Goal: Find specific page/section: Find specific page/section

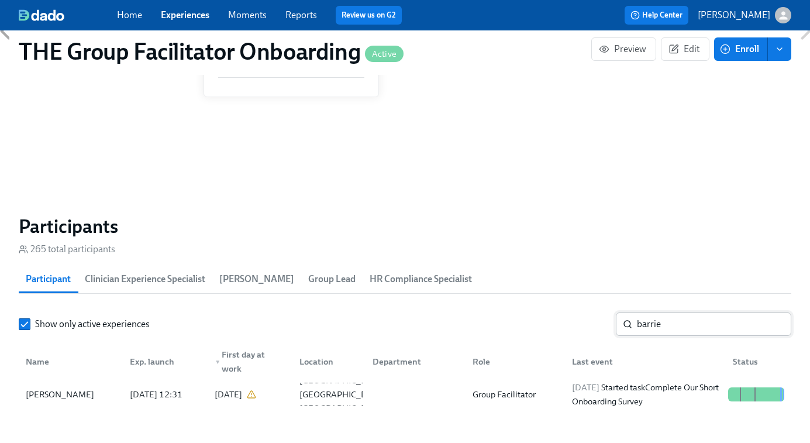
scroll to position [0, 16767]
click at [659, 332] on input "barrie" at bounding box center [714, 323] width 154 height 23
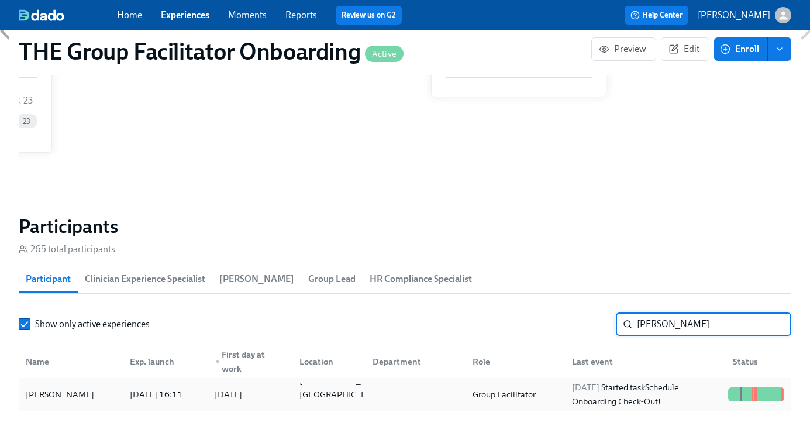
type input "[PERSON_NAME]"
click at [599, 389] on span "[DATE]" at bounding box center [585, 387] width 27 height 11
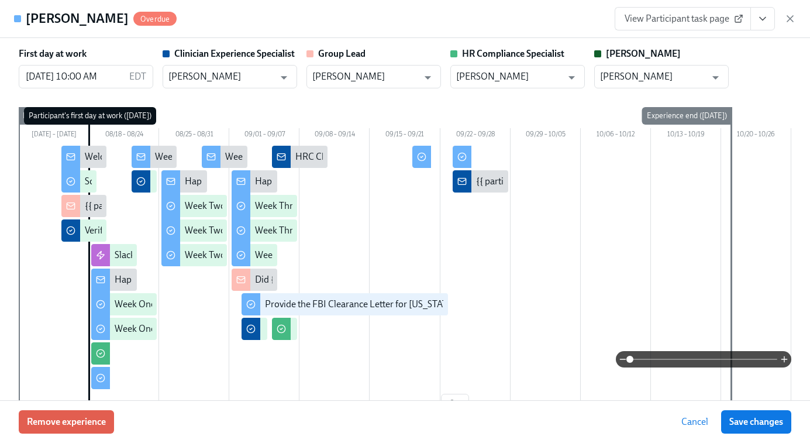
click at [679, 28] on link "View Participant task page" at bounding box center [682, 18] width 136 height 23
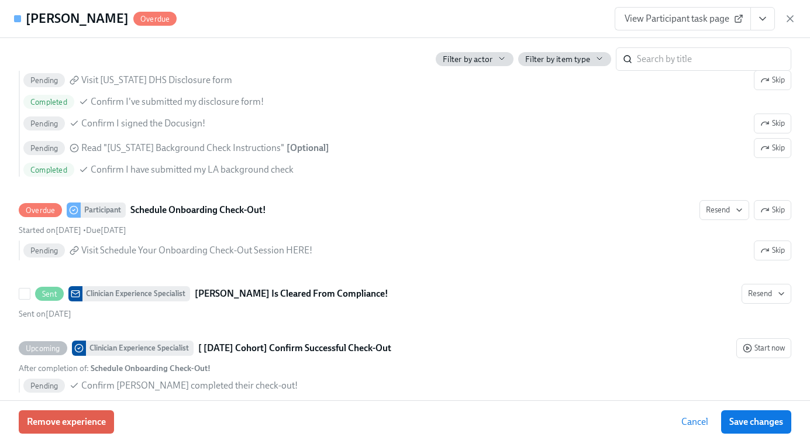
scroll to position [3094, 0]
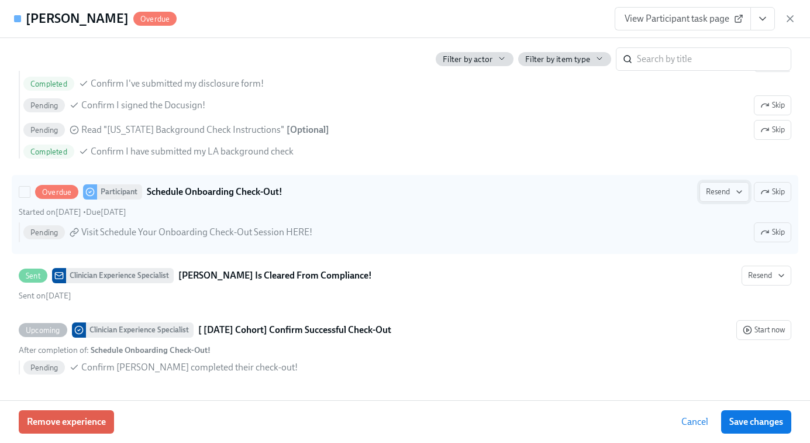
click at [740, 195] on icon "button" at bounding box center [738, 191] width 9 height 9
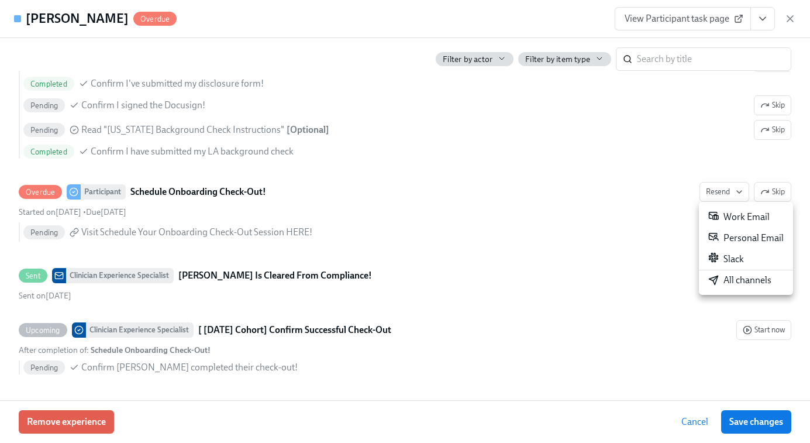
click at [731, 280] on div "All channels" at bounding box center [739, 280] width 63 height 13
